Goal: Task Accomplishment & Management: Manage account settings

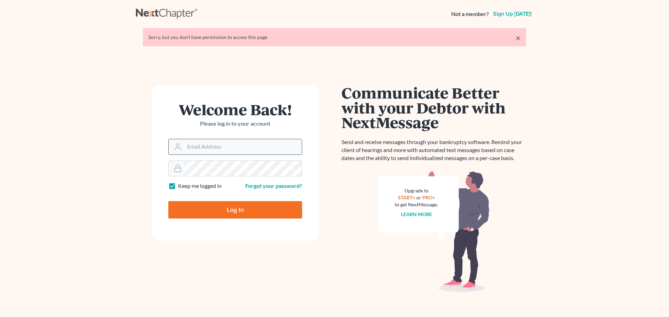
drag, startPoint x: 0, startPoint y: 0, endPoint x: 222, endPoint y: 148, distance: 266.9
click at [222, 148] on input "Email Address" at bounding box center [242, 146] width 117 height 15
type input "[EMAIL_ADDRESS][DOMAIN_NAME]"
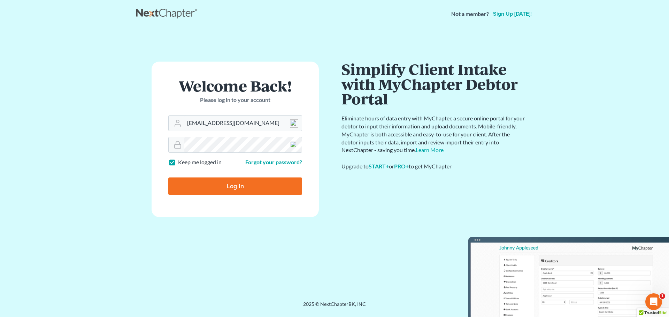
click at [232, 188] on input "Log In" at bounding box center [235, 186] width 134 height 17
type input "Thinking..."
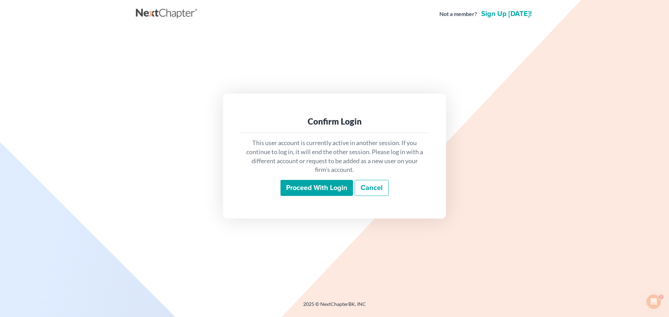
click at [319, 193] on input "Proceed with login" at bounding box center [316, 188] width 72 height 16
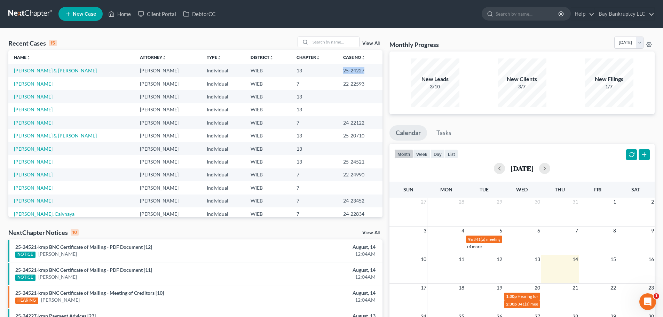
drag, startPoint x: 330, startPoint y: 73, endPoint x: 353, endPoint y: 73, distance: 22.3
click at [353, 73] on td "25-24227" at bounding box center [360, 70] width 45 height 13
copy td "25-24227"
click at [26, 70] on link "[PERSON_NAME] & [PERSON_NAME]" at bounding box center [55, 71] width 83 height 6
select select "4"
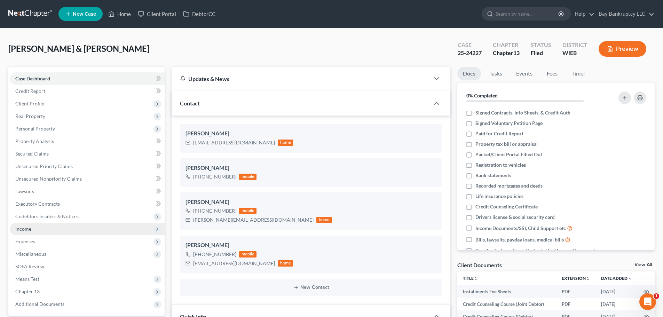
scroll to position [242, 0]
click at [31, 230] on span "Income" at bounding box center [87, 229] width 155 height 13
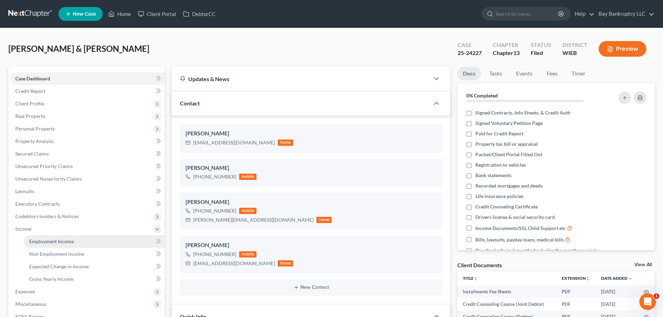
click at [48, 242] on span "Employment Income" at bounding box center [51, 242] width 45 height 6
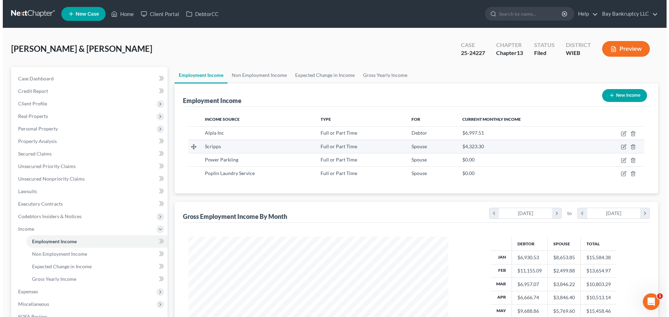
scroll to position [130, 274]
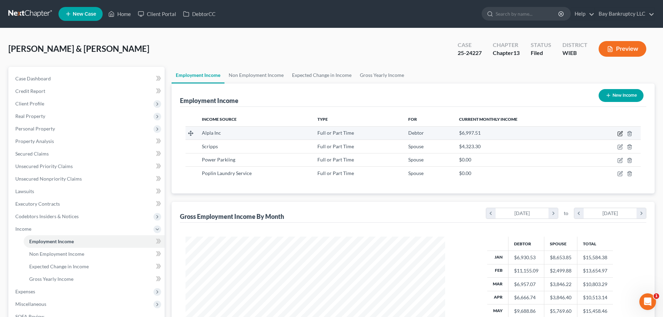
click at [620, 133] on icon "button" at bounding box center [621, 134] width 6 height 6
select select "0"
select select "52"
select select "2"
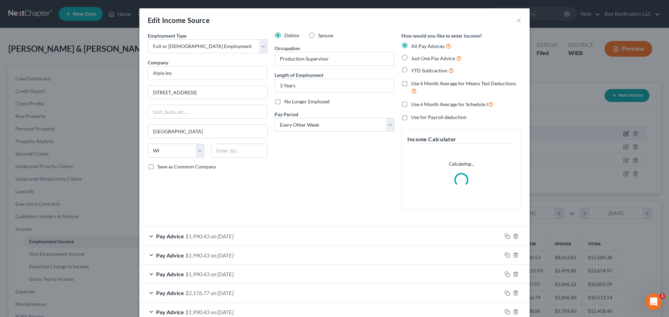
scroll to position [131, 276]
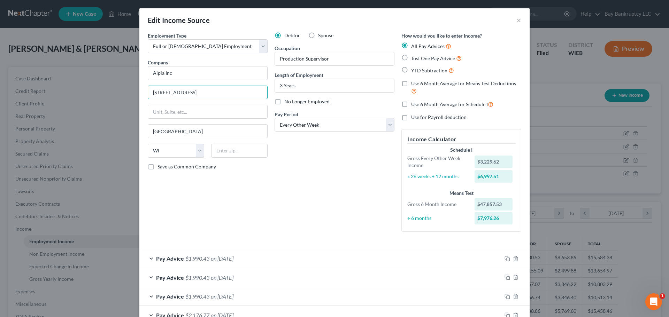
drag, startPoint x: 186, startPoint y: 95, endPoint x: 140, endPoint y: 97, distance: 45.3
click at [140, 97] on div "Employment Type * Select Full or [DEMOGRAPHIC_DATA] Employment Self Employment …" at bounding box center [334, 276] width 390 height 489
click at [226, 151] on input "text" at bounding box center [239, 151] width 56 height 14
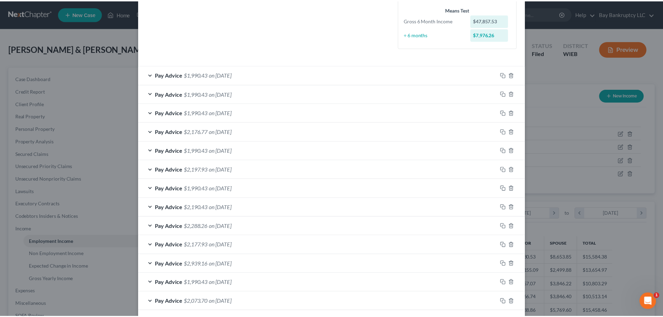
scroll to position [235, 0]
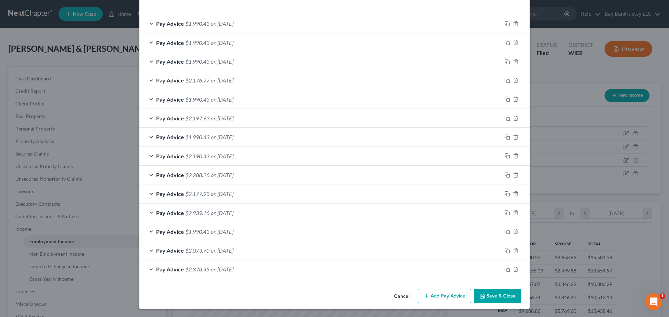
type input "53095"
click at [484, 290] on button "Save & Close" at bounding box center [497, 296] width 47 height 15
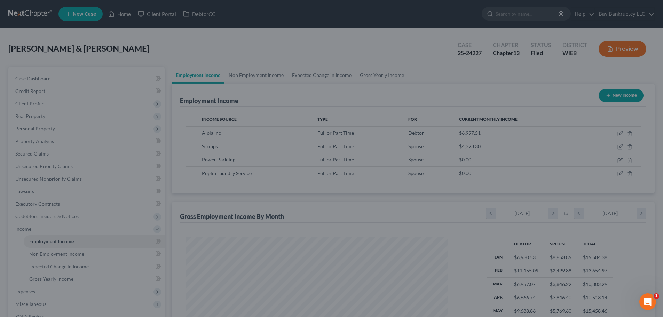
scroll to position [348102, 347959]
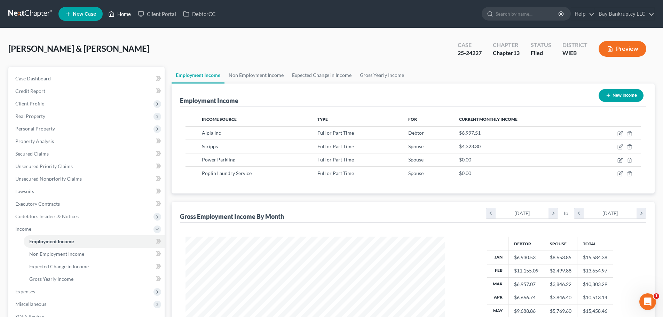
drag, startPoint x: 121, startPoint y: 16, endPoint x: 134, endPoint y: 29, distance: 18.2
click at [121, 16] on link "Home" at bounding box center [120, 14] width 30 height 13
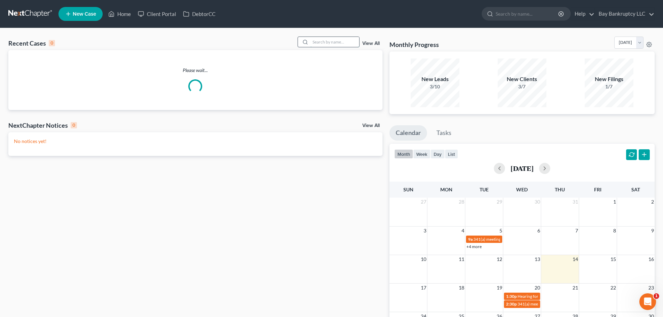
click at [325, 41] on input "search" at bounding box center [335, 42] width 49 height 10
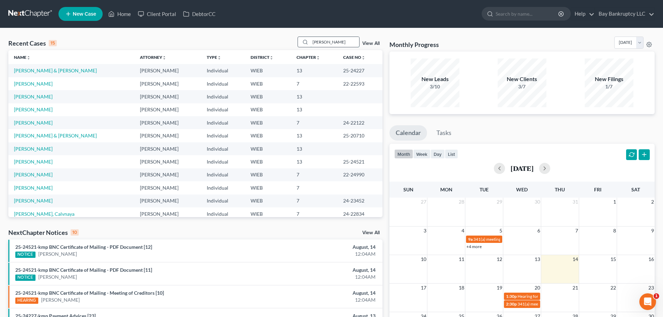
type input "[PERSON_NAME]"
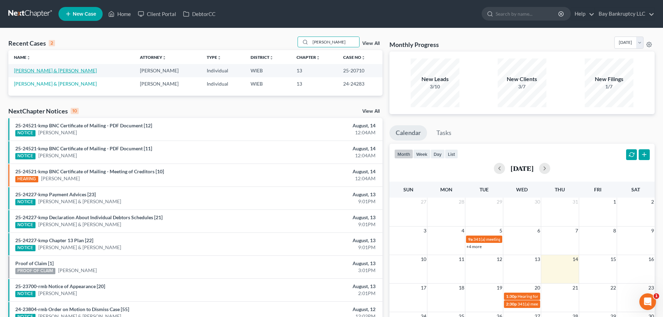
click at [56, 69] on link "[PERSON_NAME] & [PERSON_NAME]" at bounding box center [55, 71] width 83 height 6
select select "1"
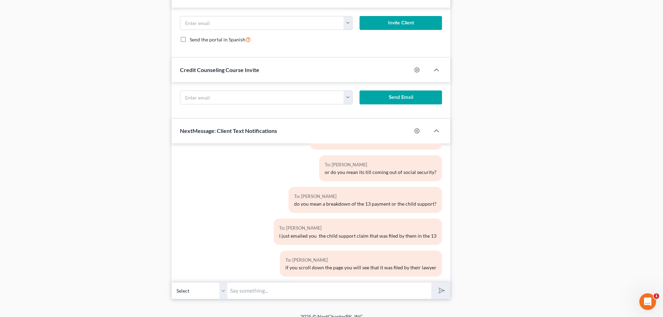
scroll to position [747, 0]
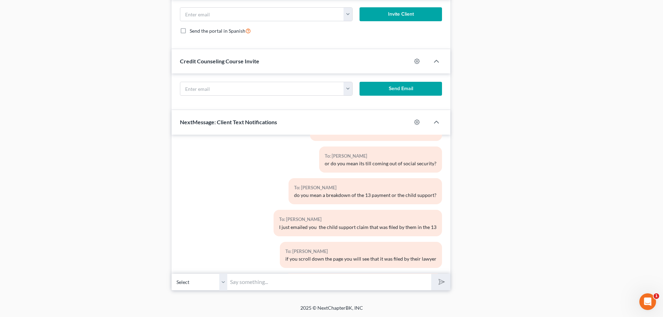
click at [244, 281] on input "text" at bounding box center [329, 282] width 204 height 17
type input "ok sounds good"
click at [447, 286] on button "submit" at bounding box center [440, 282] width 19 height 16
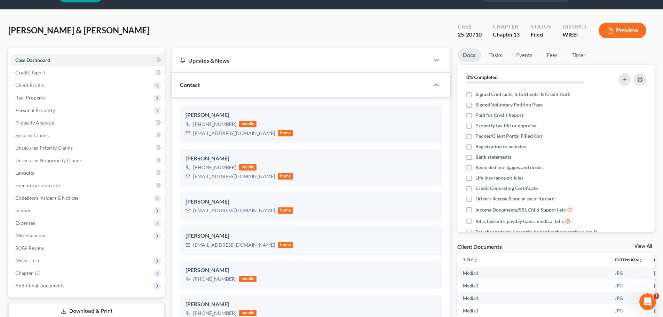
scroll to position [0, 0]
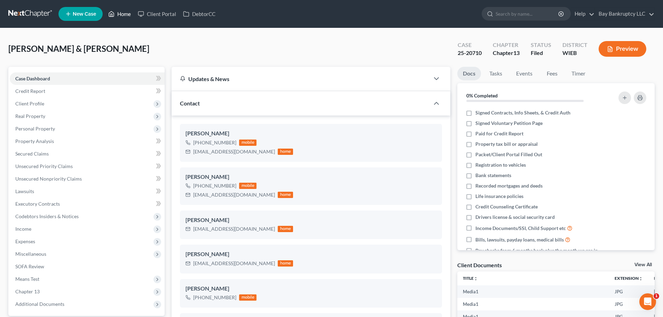
click at [124, 13] on link "Home" at bounding box center [120, 14] width 30 height 13
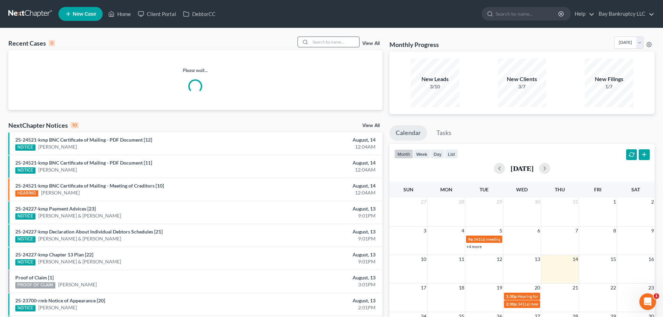
click at [333, 41] on input "search" at bounding box center [335, 42] width 49 height 10
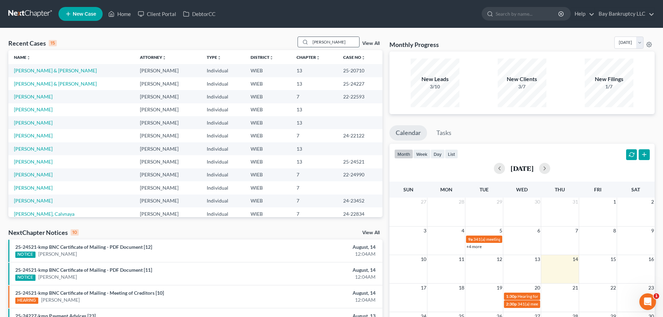
type input "[PERSON_NAME]"
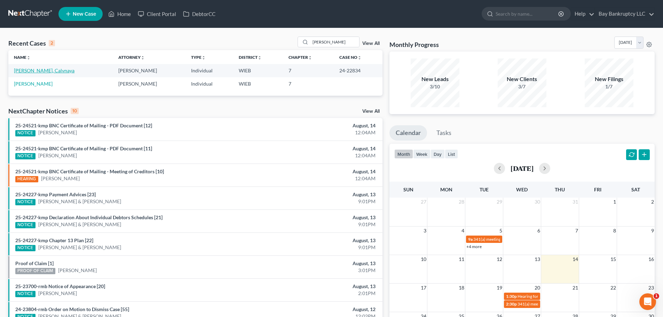
click at [31, 70] on link "[PERSON_NAME], Calvnaya" at bounding box center [44, 71] width 61 height 6
select select "2"
select select "0"
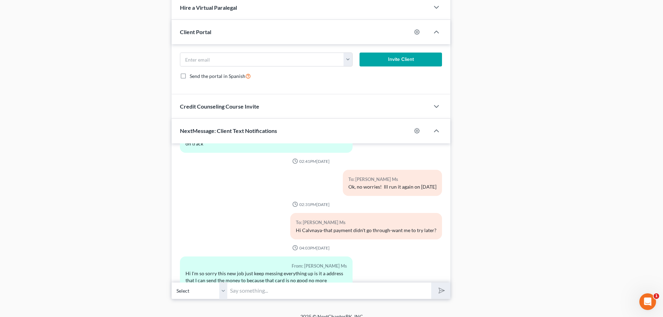
scroll to position [550, 0]
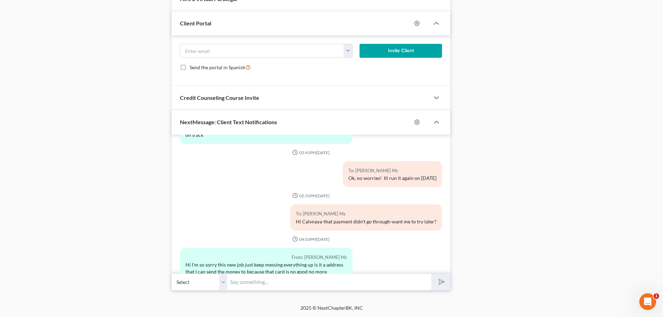
click at [261, 286] on input "text" at bounding box center [329, 282] width 204 height 17
click at [287, 282] on input "Hi Calvnaya-you can send it to Bay Bankruptcy [STREET_ADDRESS]" at bounding box center [329, 282] width 204 height 17
click at [426, 282] on input "Hi Calvnaya-you can send it to Bay Bankruptcy, [STREET_ADDRESS]" at bounding box center [329, 282] width 204 height 17
type input "Hi Calvnaya-you can send it to Bay Bankruptcy, [STREET_ADDRESS]"
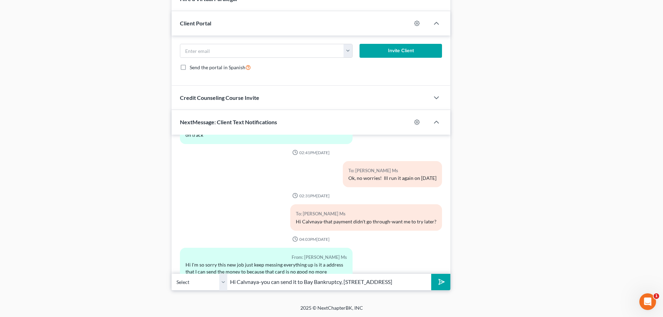
click at [443, 280] on icon "submit" at bounding box center [441, 282] width 10 height 10
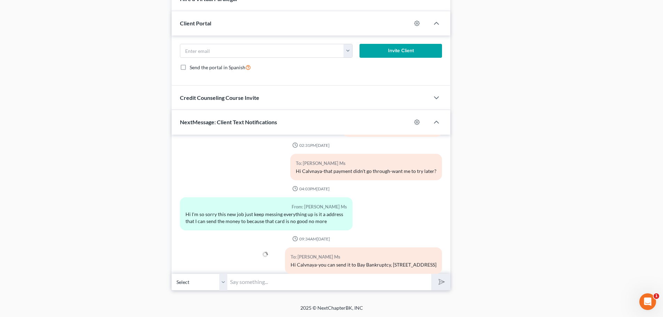
click at [320, 284] on input "text" at bounding box center [329, 282] width 204 height 17
type input "you can also drop it off at reception in an envelope. Sorry your having trouble."
click at [431, 280] on button "submit" at bounding box center [440, 282] width 19 height 16
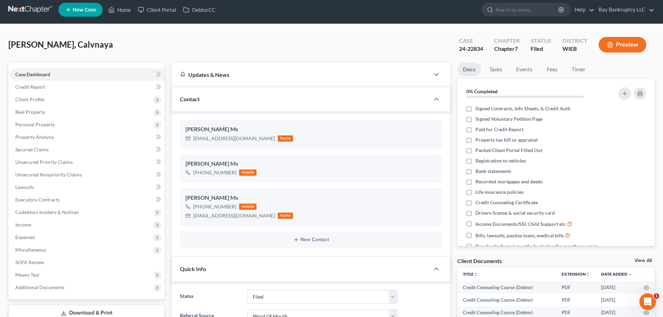
scroll to position [0, 0]
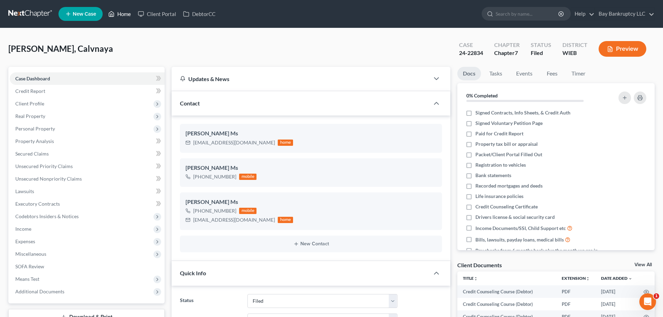
click at [127, 10] on link "Home" at bounding box center [120, 14] width 30 height 13
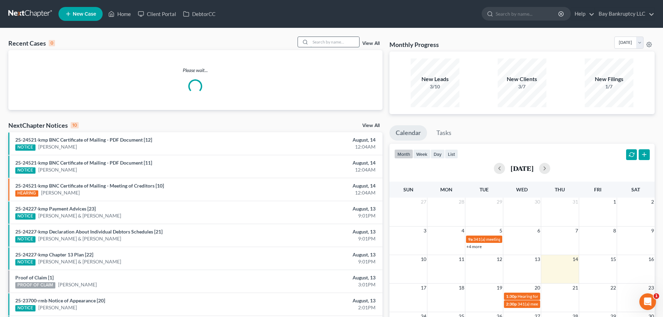
click at [350, 44] on input "search" at bounding box center [335, 42] width 49 height 10
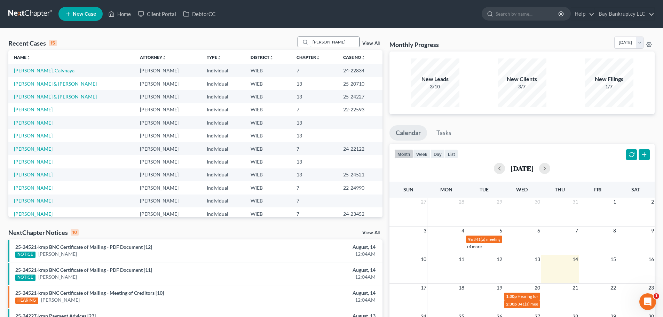
type input "[PERSON_NAME]"
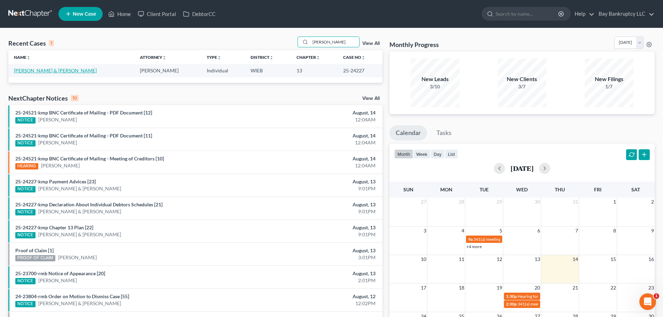
click at [42, 69] on link "[PERSON_NAME] & [PERSON_NAME]" at bounding box center [55, 71] width 83 height 6
select select "2"
select select "4"
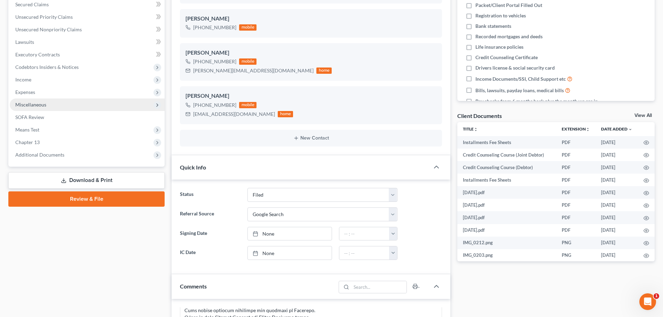
scroll to position [139, 0]
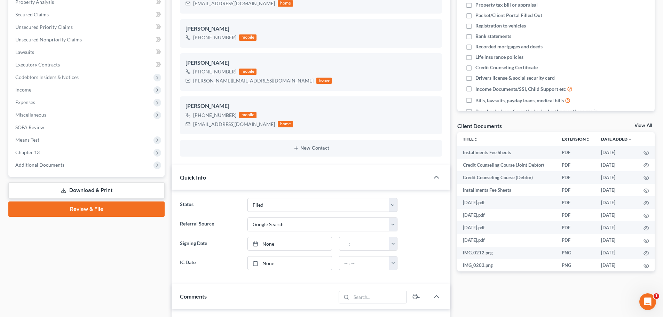
click at [98, 193] on link "Download & Print" at bounding box center [86, 190] width 156 height 16
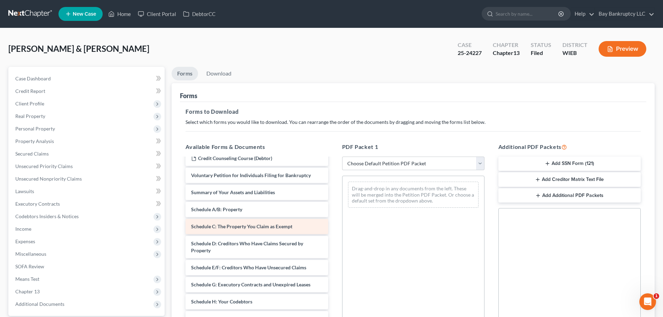
scroll to position [418, 0]
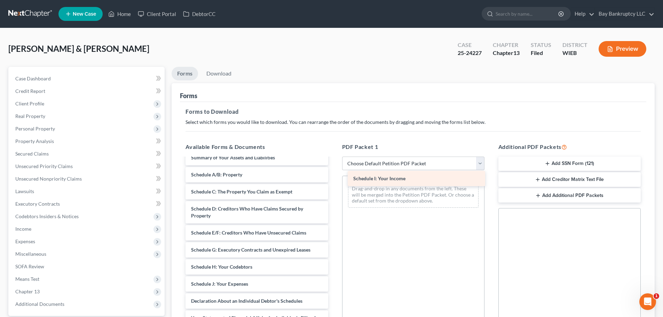
drag, startPoint x: 229, startPoint y: 283, endPoint x: 391, endPoint y: 178, distance: 193.6
click at [334, 178] on div "Schedule I: Your Income Installments Fee Sheets Credit Counseling Course (Joint…" at bounding box center [257, 92] width 154 height 702
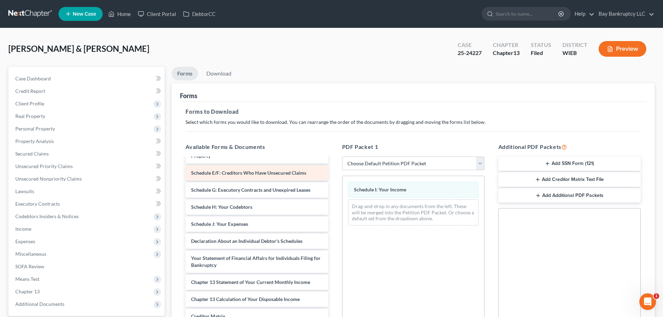
scroll to position [488, 0]
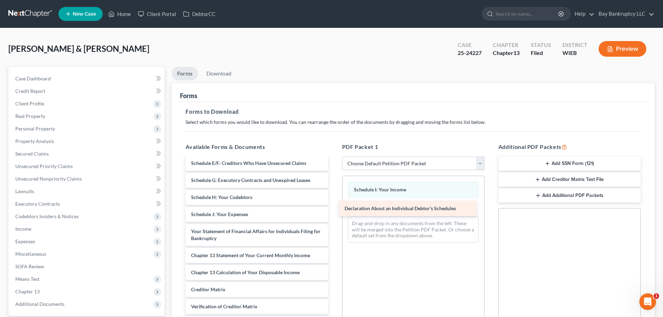
drag, startPoint x: 264, startPoint y: 233, endPoint x: 417, endPoint y: 210, distance: 155.3
click at [334, 210] on div "Declaration About an Individual Debtor's Schedules Installments Fee Sheets Cred…" at bounding box center [257, 13] width 154 height 685
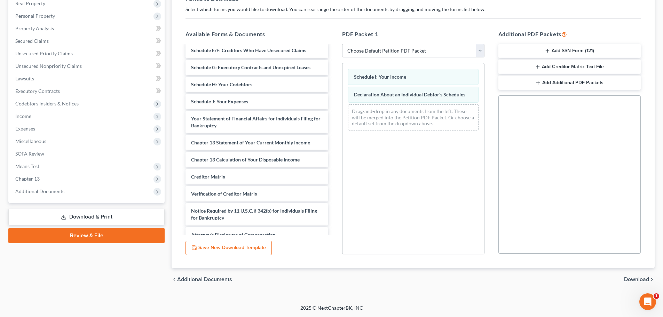
click at [636, 278] on span "Download" at bounding box center [636, 280] width 25 height 6
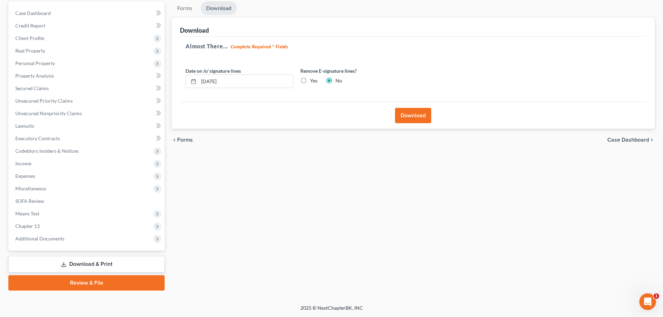
scroll to position [65, 0]
click at [413, 115] on button "Download" at bounding box center [413, 115] width 36 height 15
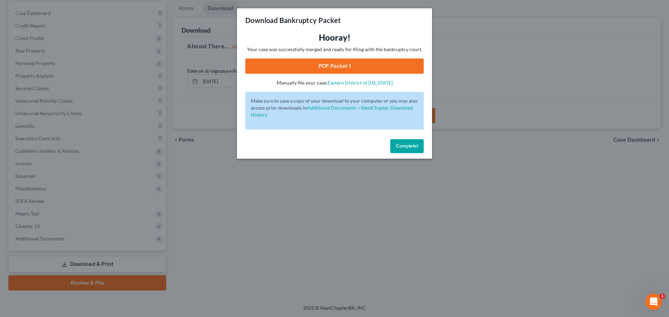
click at [327, 62] on link "PDF Packet 1" at bounding box center [334, 66] width 178 height 15
click at [324, 68] on link "PDF Packet 1" at bounding box center [334, 66] width 178 height 15
click at [403, 141] on button "Complete!" at bounding box center [406, 146] width 33 height 14
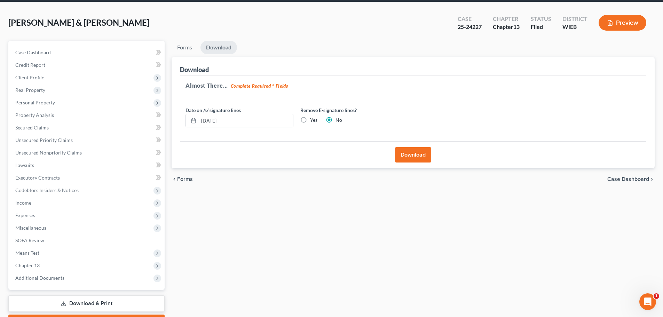
scroll to position [0, 0]
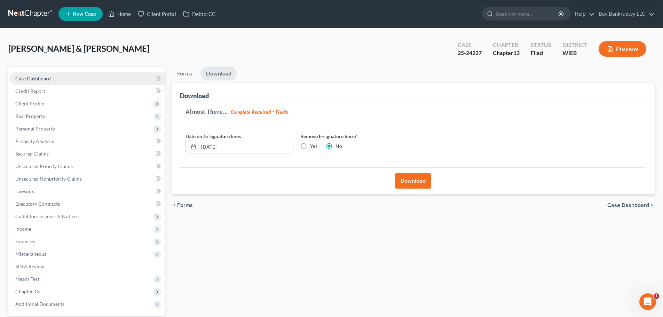
click at [38, 80] on span "Case Dashboard" at bounding box center [33, 79] width 36 height 6
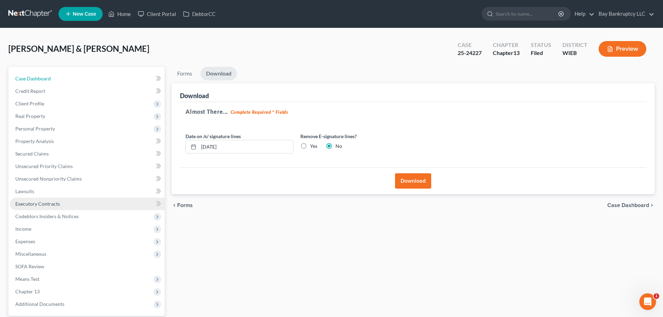
select select "2"
select select "4"
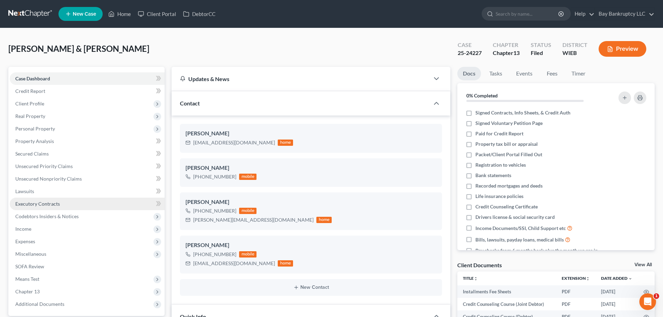
scroll to position [529, 0]
drag, startPoint x: 121, startPoint y: 16, endPoint x: 206, endPoint y: 102, distance: 120.7
click at [121, 16] on link "Home" at bounding box center [120, 14] width 30 height 13
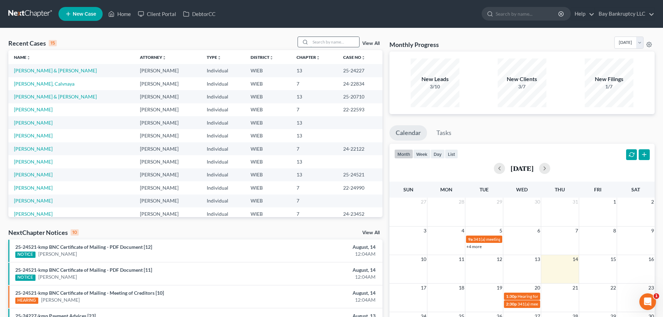
click at [326, 46] on input "search" at bounding box center [335, 42] width 49 height 10
type input "[PERSON_NAME]"
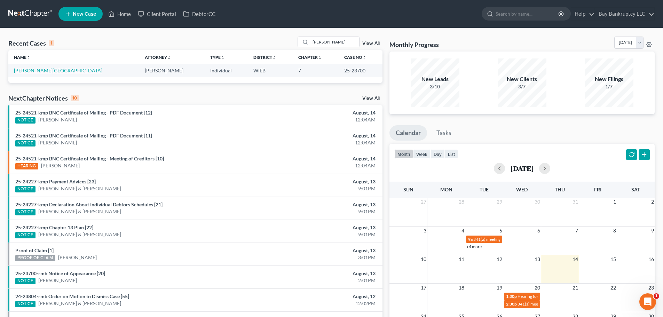
click at [21, 69] on link "[PERSON_NAME][GEOGRAPHIC_DATA]" at bounding box center [58, 71] width 88 height 6
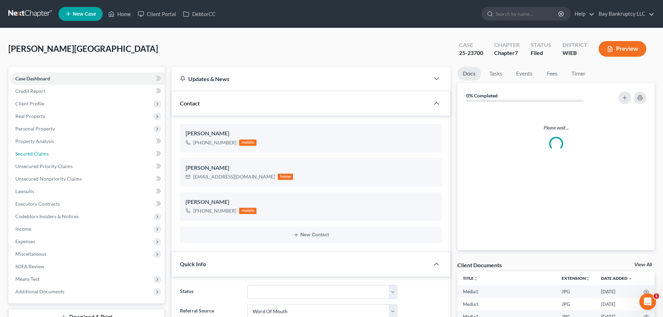
click at [34, 149] on link "Secured Claims" at bounding box center [87, 154] width 155 height 13
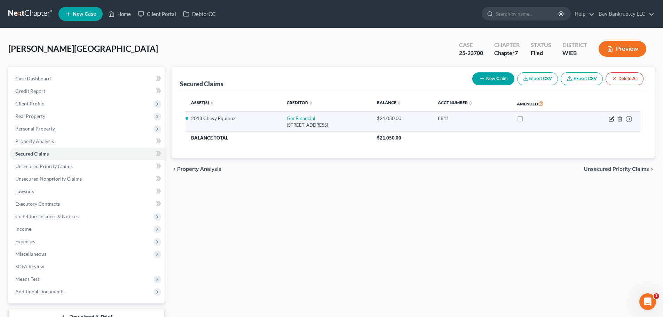
click at [611, 118] on icon "button" at bounding box center [612, 119] width 6 height 6
select select "45"
select select "10"
select select "2"
select select "0"
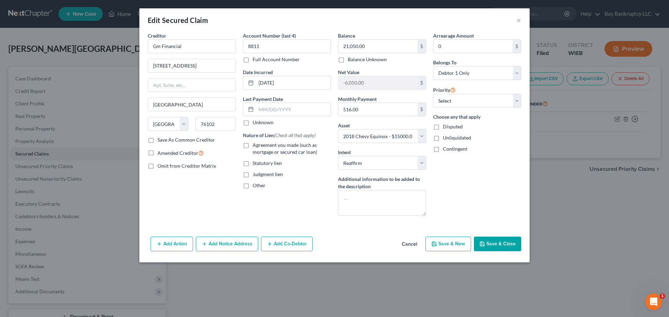
click at [494, 244] on button "Save & Close" at bounding box center [497, 244] width 47 height 15
select select
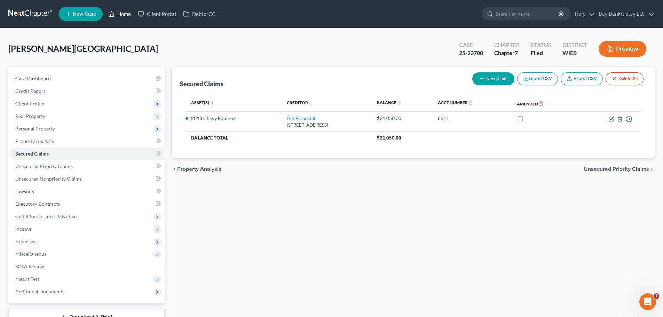
click at [128, 16] on link "Home" at bounding box center [120, 14] width 30 height 13
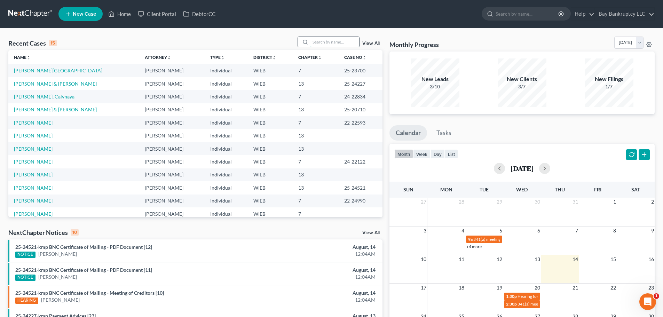
click at [330, 42] on input "search" at bounding box center [335, 42] width 49 height 10
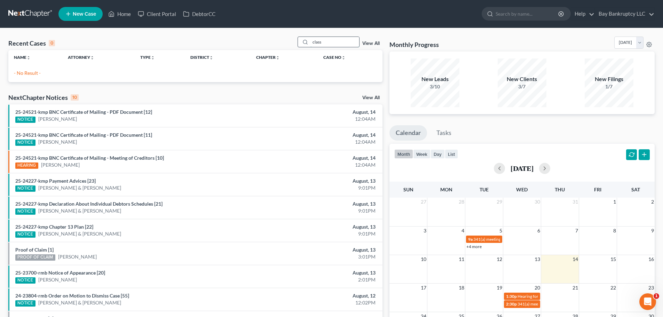
drag, startPoint x: 330, startPoint y: 42, endPoint x: 305, endPoint y: 41, distance: 25.8
click at [305, 41] on div "class" at bounding box center [329, 42] width 62 height 11
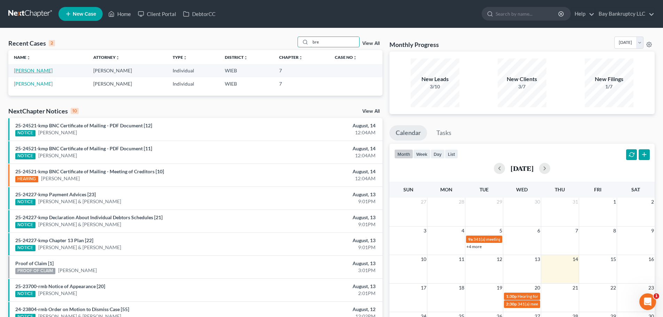
type input "bre"
click at [48, 70] on link "[PERSON_NAME]" at bounding box center [33, 71] width 39 height 6
select select "6"
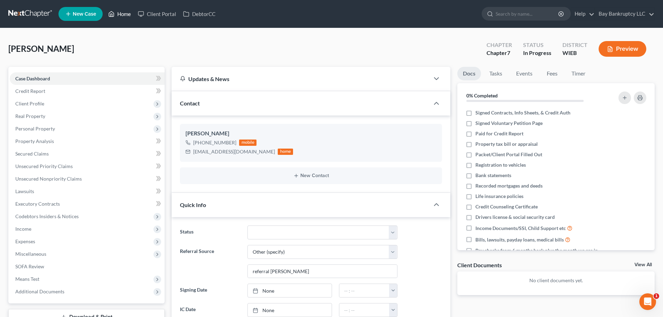
drag, startPoint x: 123, startPoint y: 14, endPoint x: 333, endPoint y: 52, distance: 213.8
click at [123, 14] on link "Home" at bounding box center [120, 14] width 30 height 13
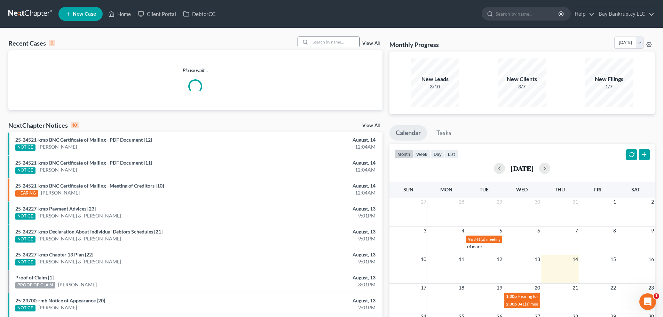
click at [349, 44] on input "search" at bounding box center [335, 42] width 49 height 10
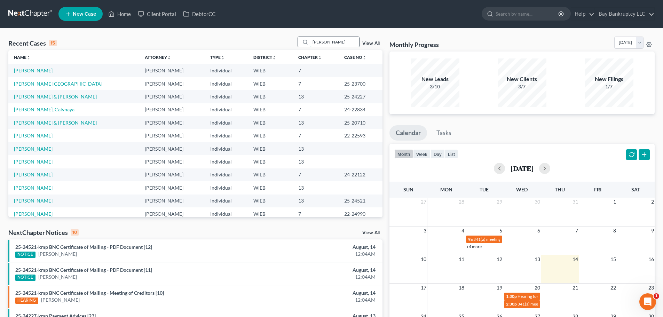
type input "[PERSON_NAME]"
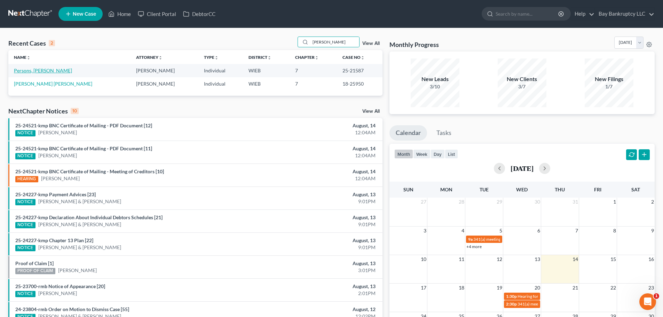
click at [38, 70] on link "Persons, [PERSON_NAME]" at bounding box center [43, 71] width 58 height 6
select select "1"
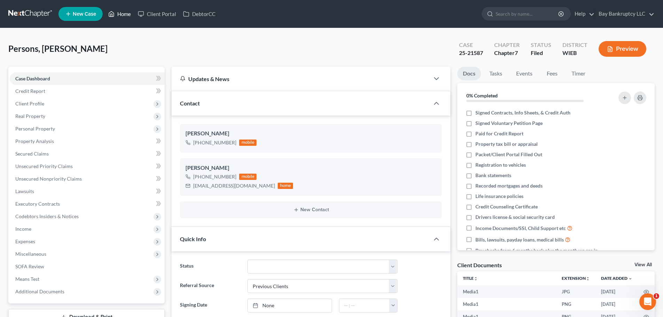
click at [122, 14] on link "Home" at bounding box center [120, 14] width 30 height 13
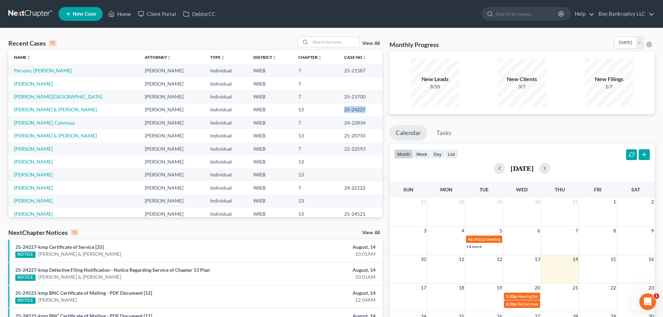
drag, startPoint x: 329, startPoint y: 113, endPoint x: 350, endPoint y: 114, distance: 21.3
click at [350, 114] on td "25-24227" at bounding box center [361, 109] width 44 height 13
copy td "25-24227"
